Goal: Task Accomplishment & Management: Manage account settings

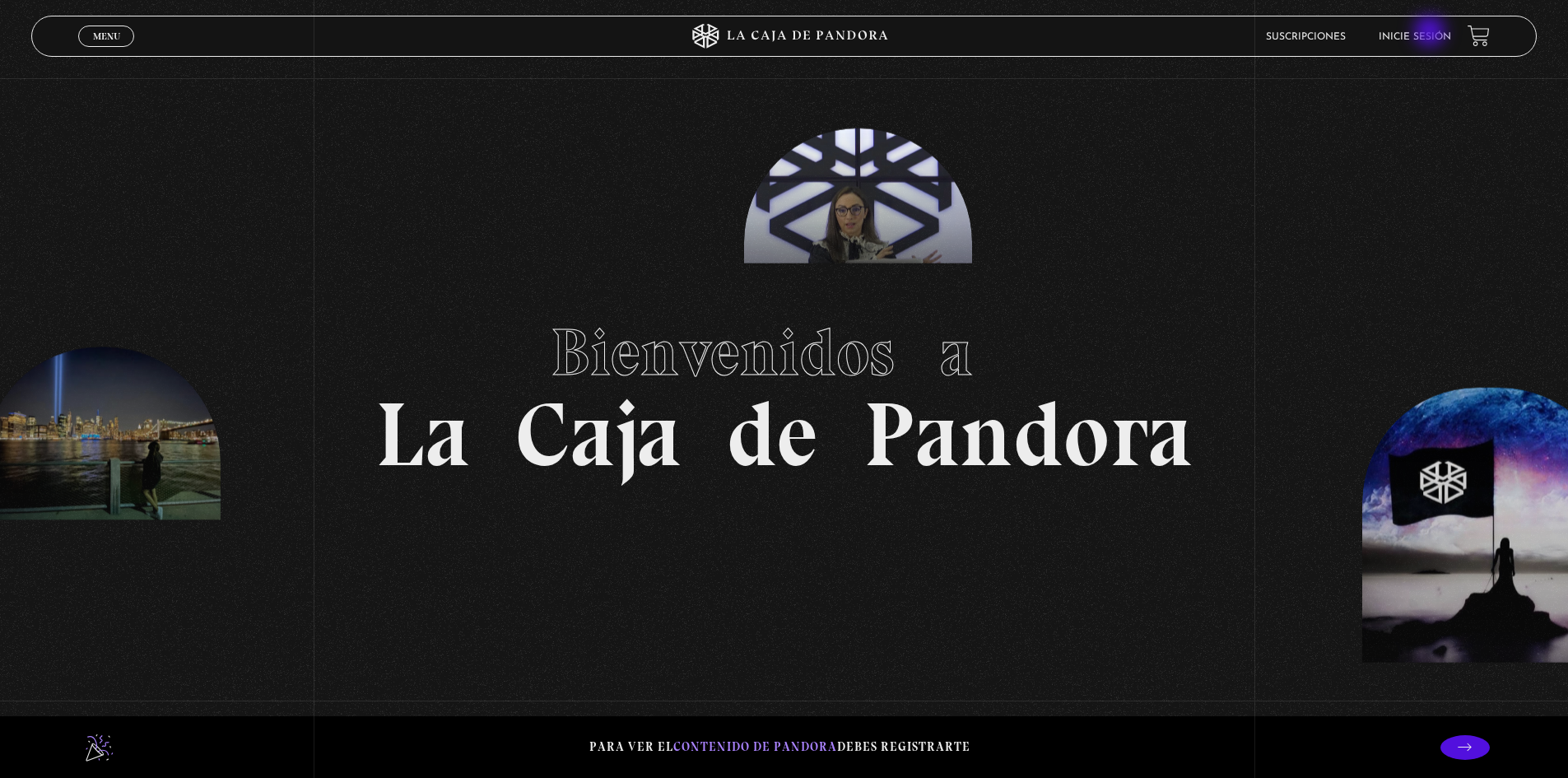
click at [1432, 33] on link "Inicie sesión" at bounding box center [1415, 37] width 72 height 10
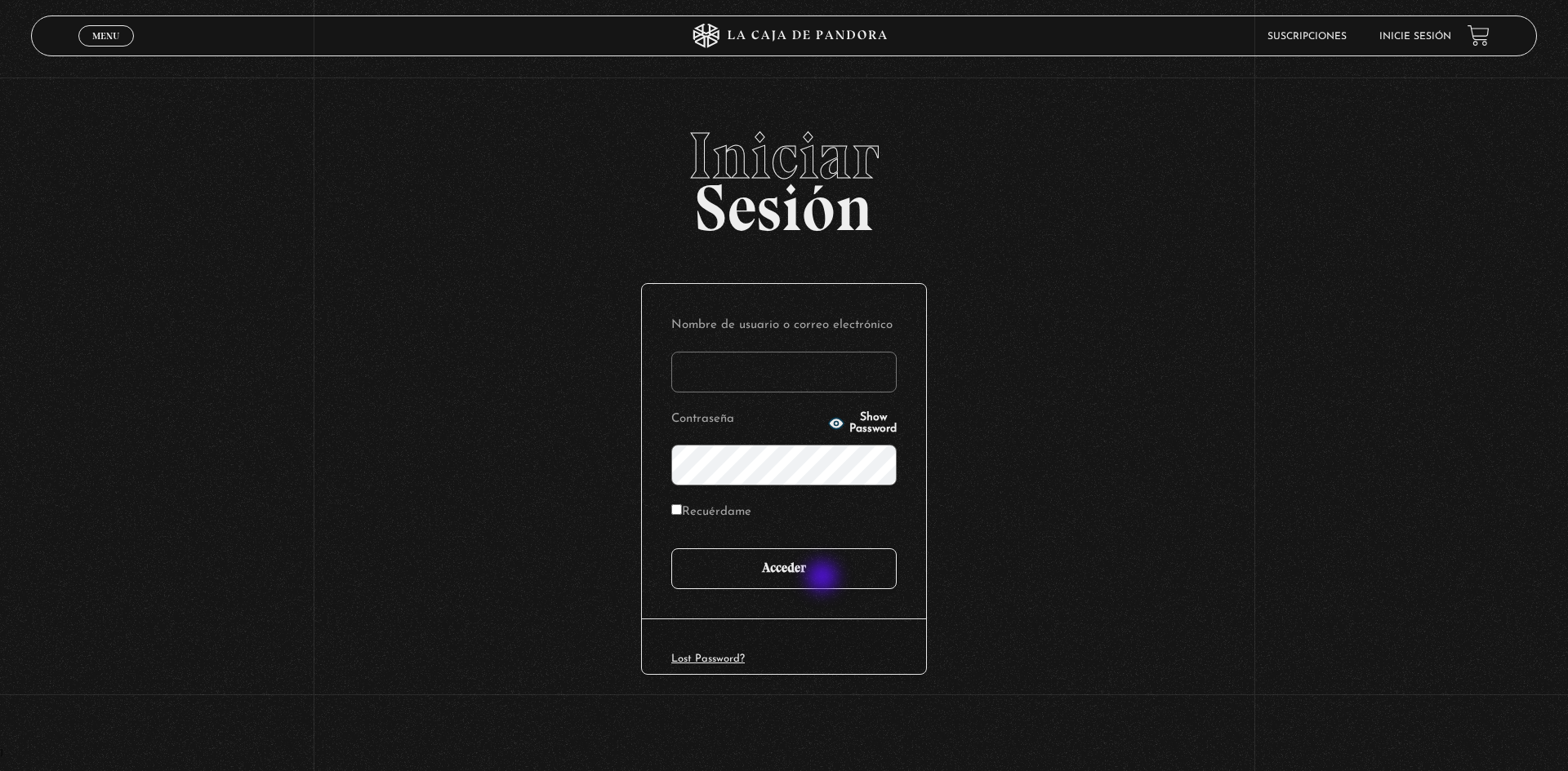
type input "[EMAIL_ADDRESS][DOMAIN_NAME]"
click at [824, 579] on input "Acceder" at bounding box center [783, 568] width 225 height 41
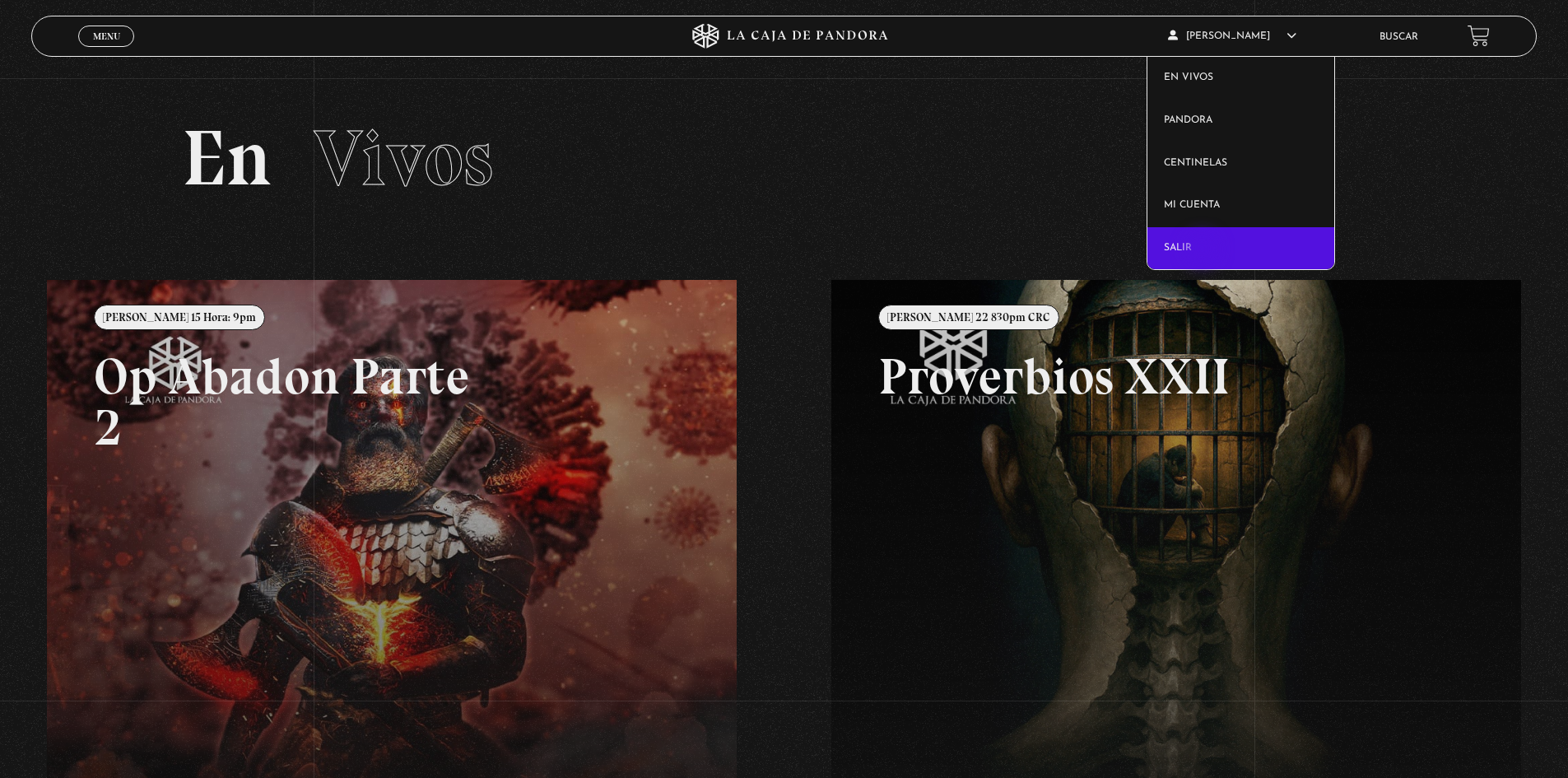
click at [1204, 250] on link "Salir" at bounding box center [1241, 248] width 187 height 43
